Goal: Information Seeking & Learning: Learn about a topic

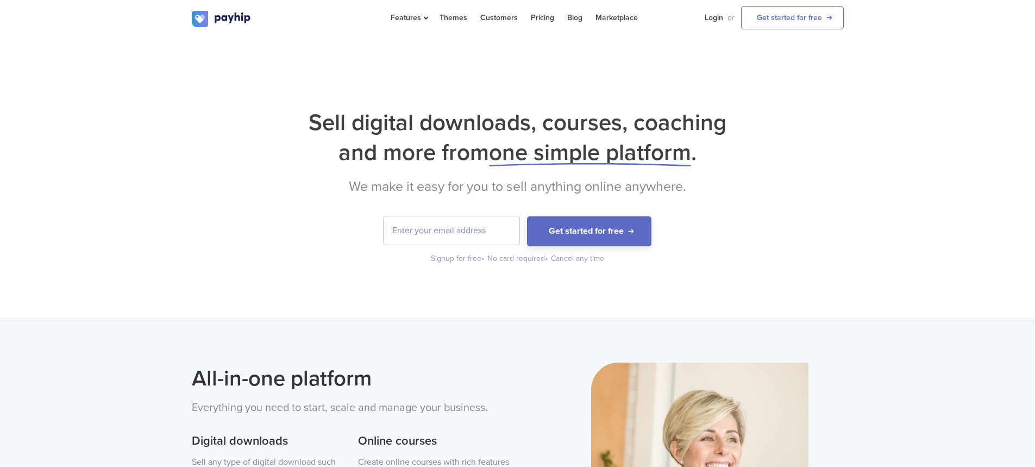
drag, startPoint x: 318, startPoint y: 186, endPoint x: 97, endPoint y: 185, distance: 221.1
click at [97, 185] on div "Sell digital downloads, courses, coaching and more from one simple platform . W…" at bounding box center [517, 177] width 1035 height 281
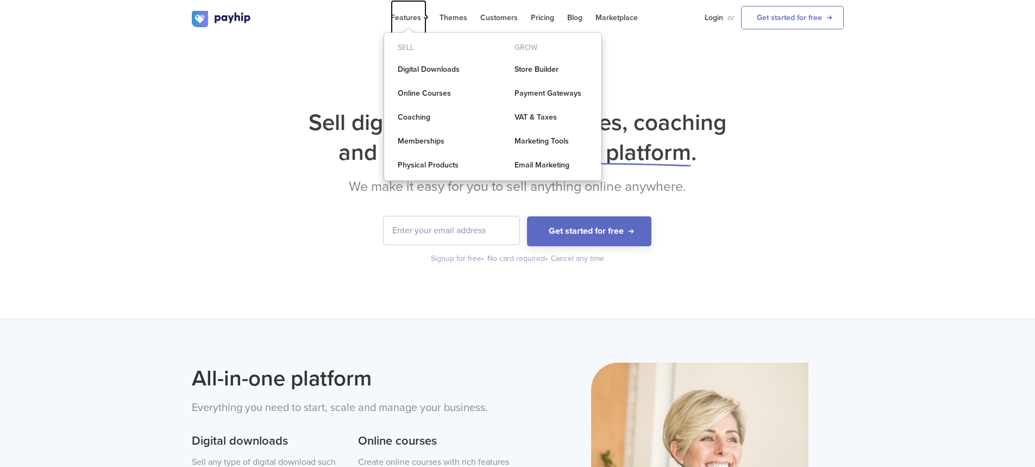
click at [420, 17] on span "Features" at bounding box center [409, 17] width 36 height 9
click at [431, 95] on link "Online Courses" at bounding box center [434, 94] width 100 height 22
